Goal: Information Seeking & Learning: Learn about a topic

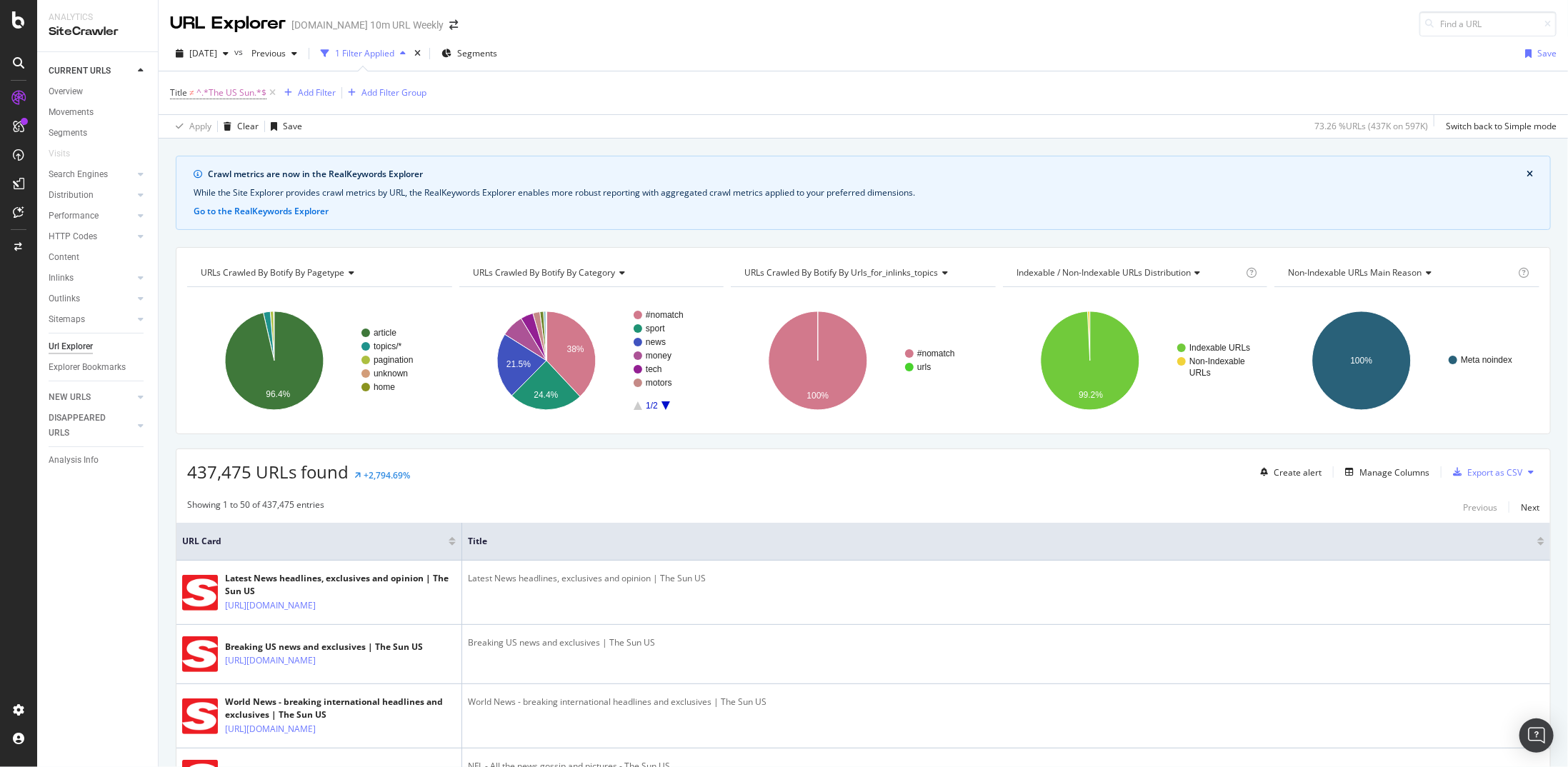
scroll to position [286, 0]
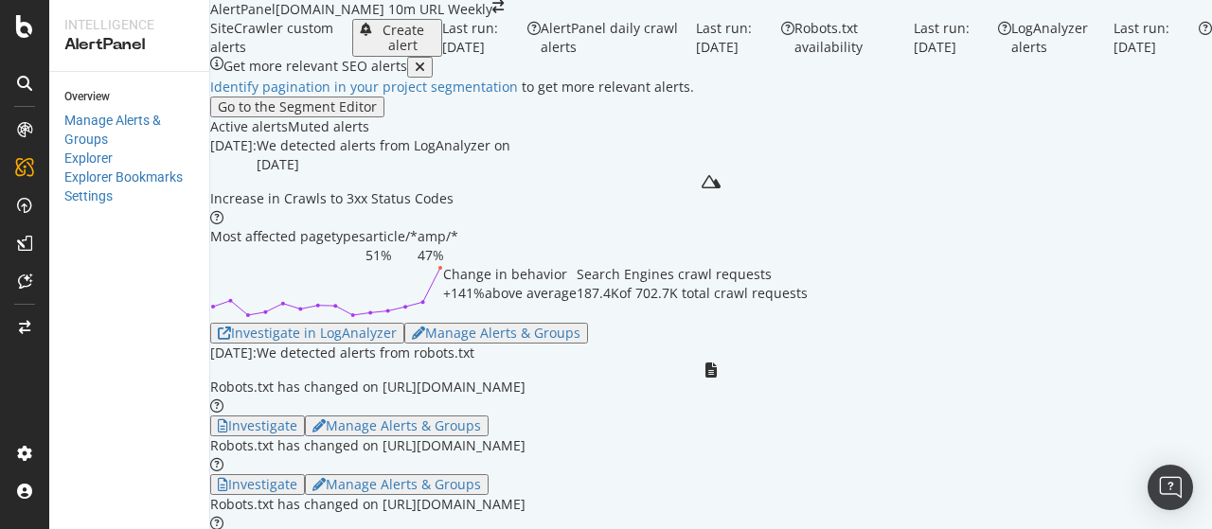
scroll to position [284, 0]
click at [381, 326] on div "Investigate in LogAnalyzer" at bounding box center [307, 333] width 179 height 15
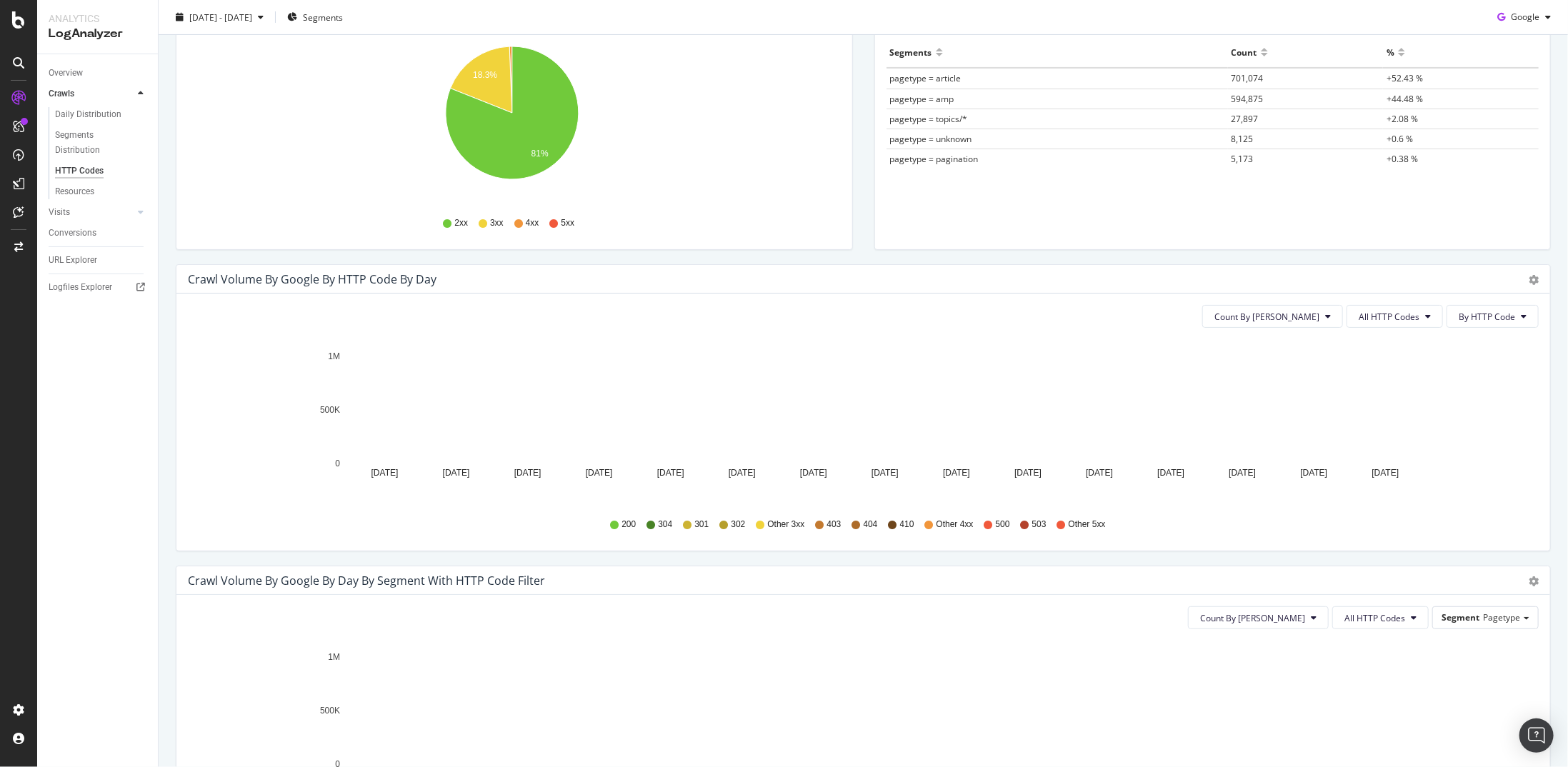
scroll to position [214, 0]
